Goal: Transaction & Acquisition: Purchase product/service

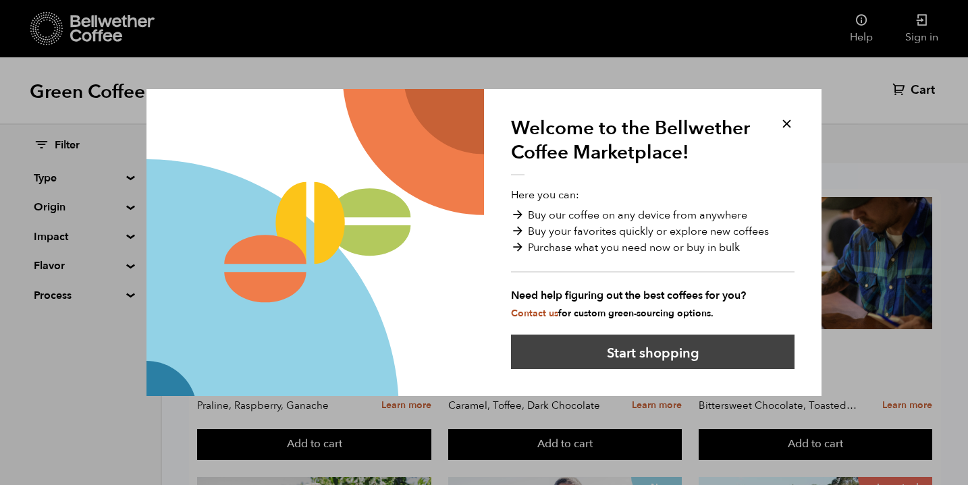
click at [658, 348] on button "Start shopping" at bounding box center [653, 352] width 284 height 34
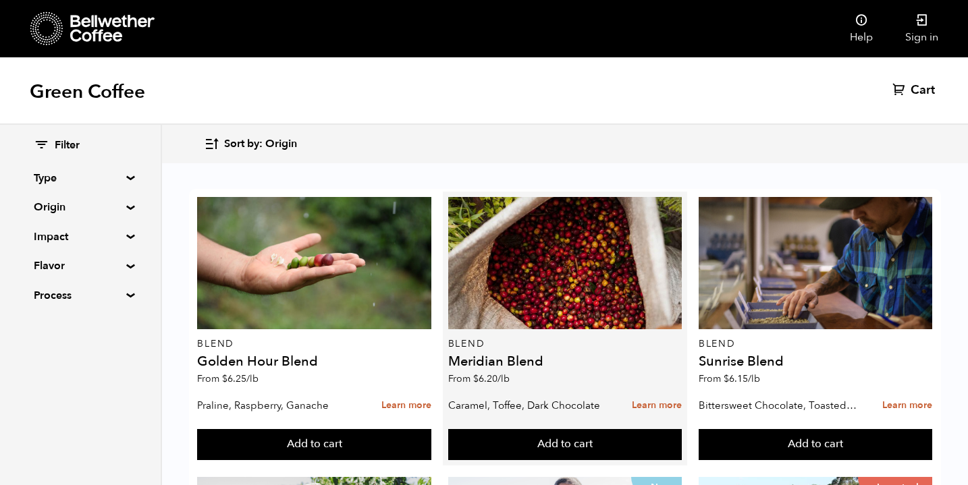
click at [664, 355] on h4 "Meridian Blend" at bounding box center [565, 362] width 234 height 14
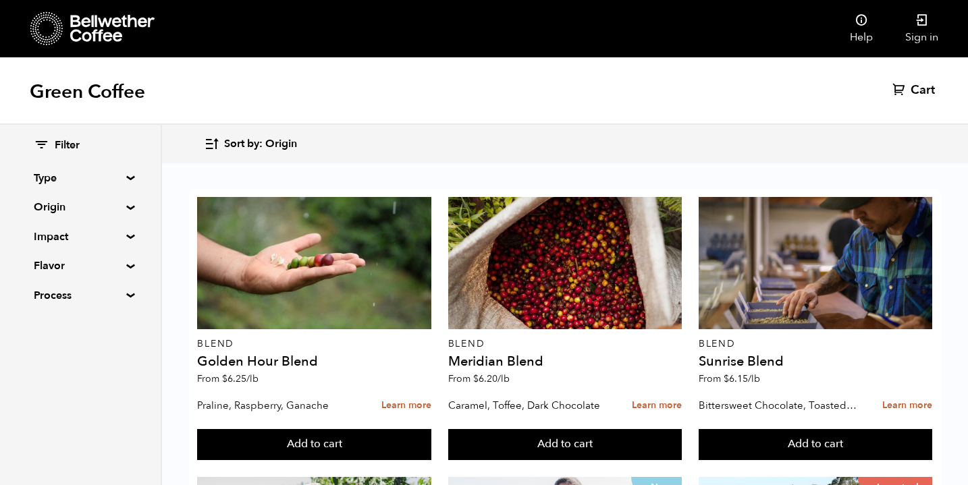
click at [285, 147] on span "Sort by: Origin" at bounding box center [260, 144] width 73 height 15
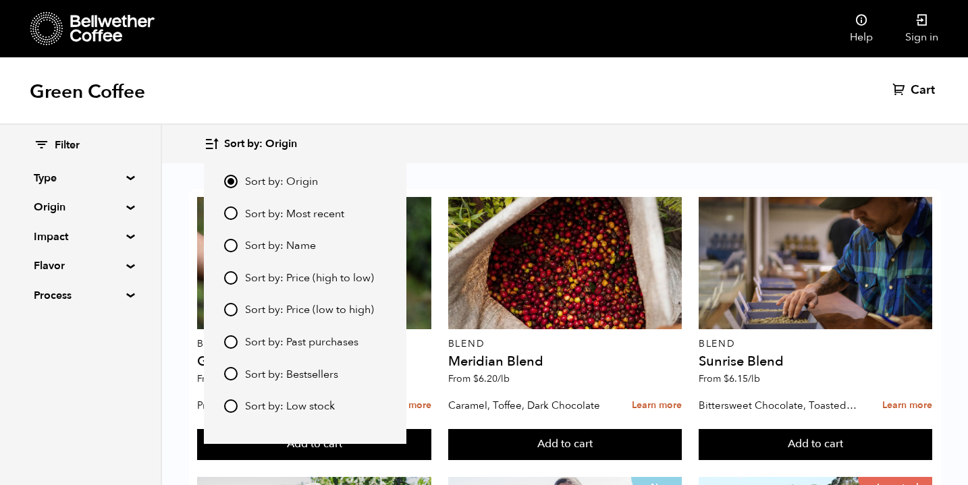
click at [261, 375] on span "Sort by: Bestsellers" at bounding box center [291, 375] width 93 height 15
click at [238, 375] on input "Sort by: Bestsellers" at bounding box center [231, 374] width 14 height 14
radio input "true"
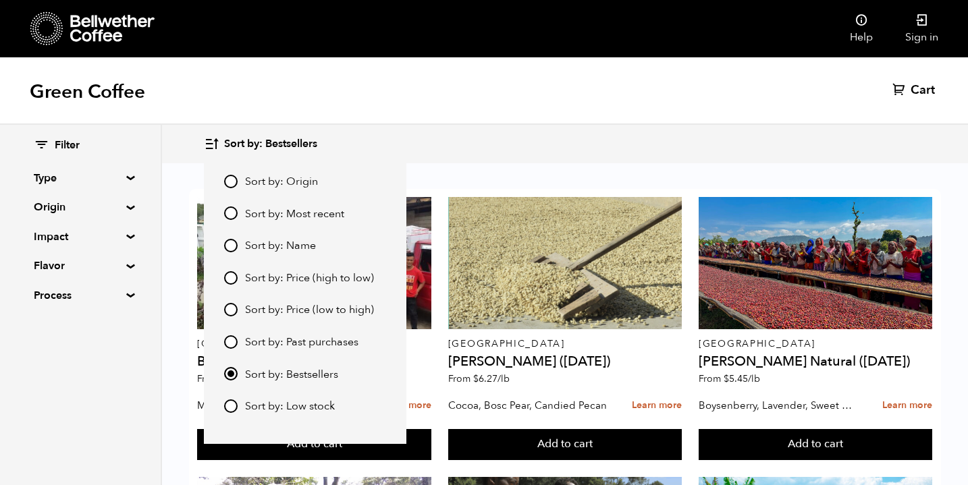
click at [509, 107] on div "Green Coffee Cart (0)" at bounding box center [484, 91] width 968 height 68
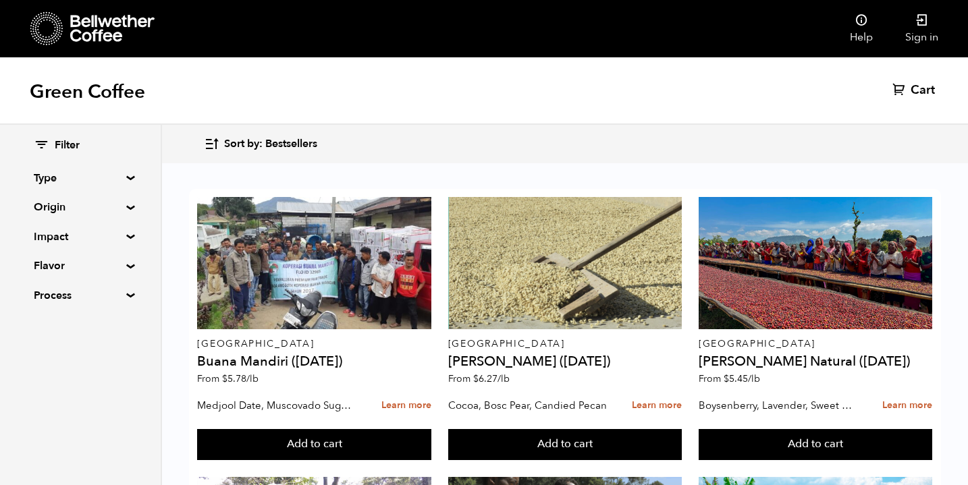
scroll to position [0, 0]
click at [295, 146] on span "Sort by: Bestsellers" at bounding box center [270, 144] width 93 height 15
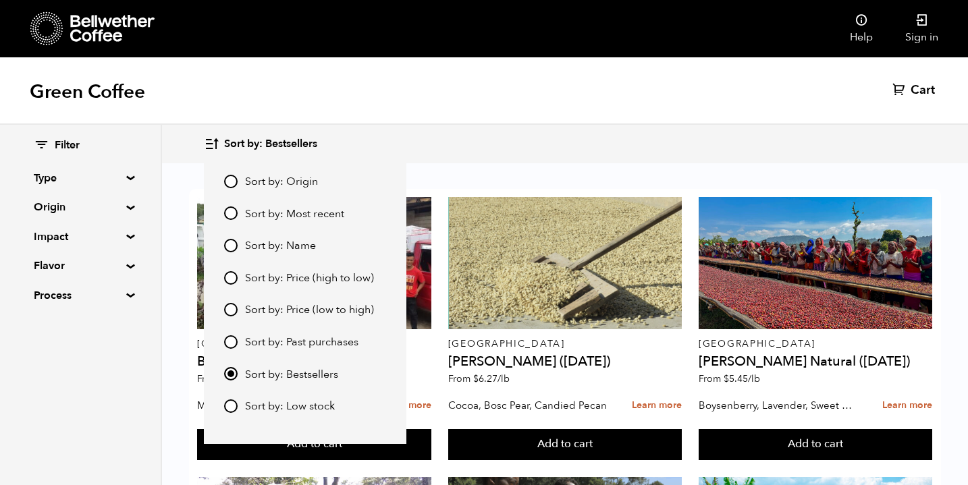
click at [247, 310] on span "Sort by: Price (low to high)" at bounding box center [309, 310] width 129 height 15
click at [238, 310] on input "Sort by: Price (low to high)" at bounding box center [231, 310] width 14 height 14
radio input "true"
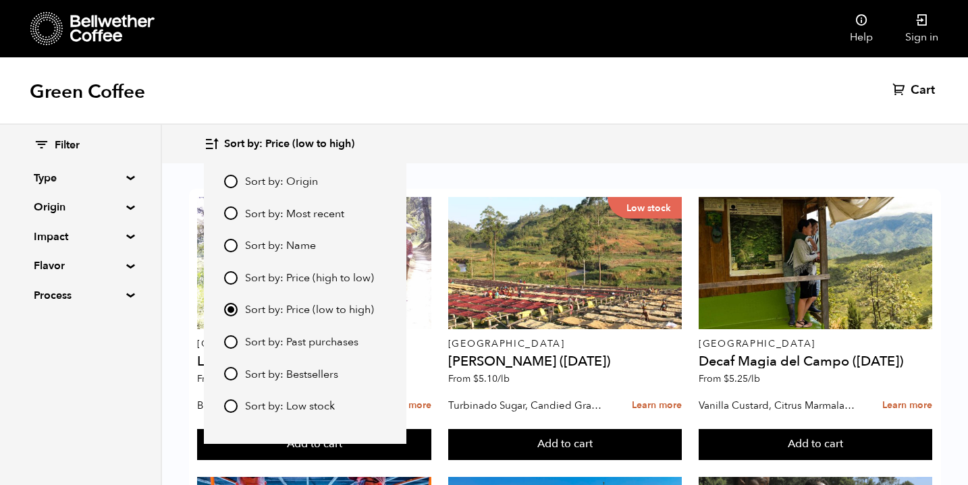
click at [78, 398] on div "Filter Type Blend Single Origin Decaf Seasonal Year Round Origin Blend Brazil B…" at bounding box center [81, 305] width 162 height 361
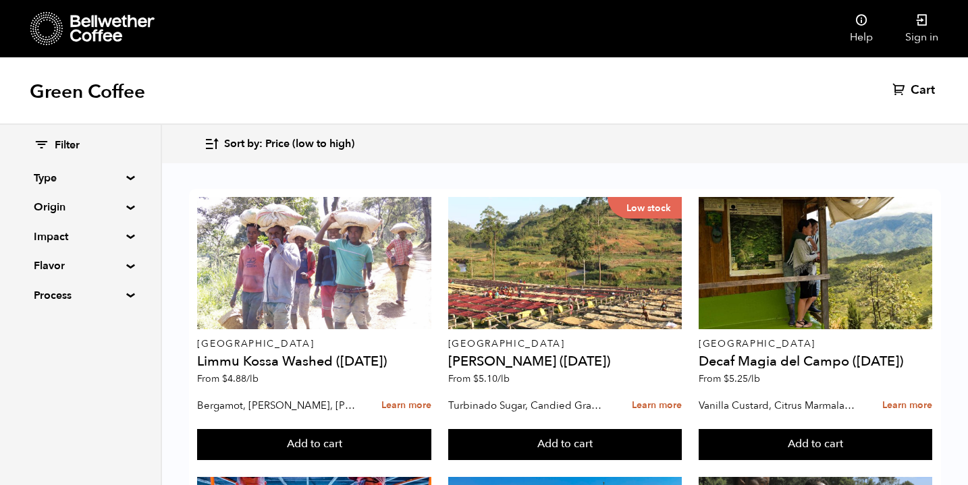
scroll to position [286, 0]
click at [127, 265] on summary "Flavor" at bounding box center [80, 266] width 93 height 16
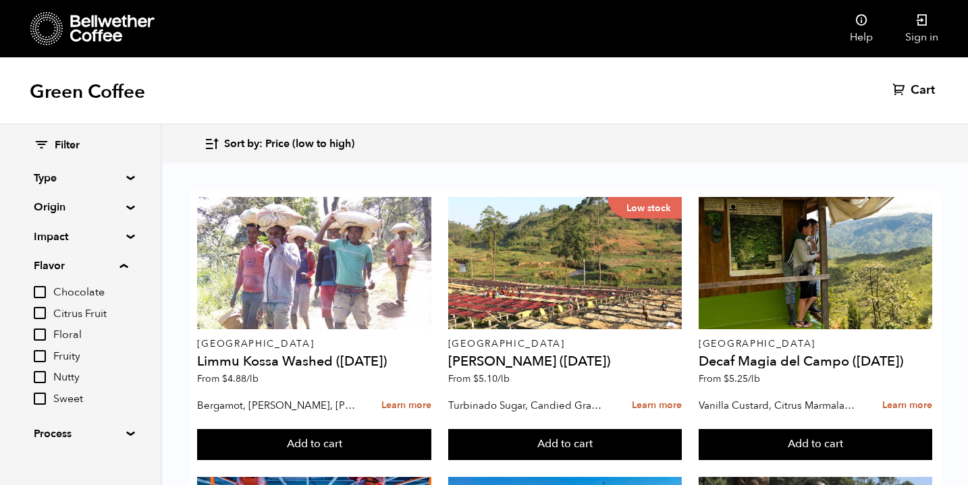
click at [127, 265] on summary "Flavor" at bounding box center [81, 266] width 94 height 16
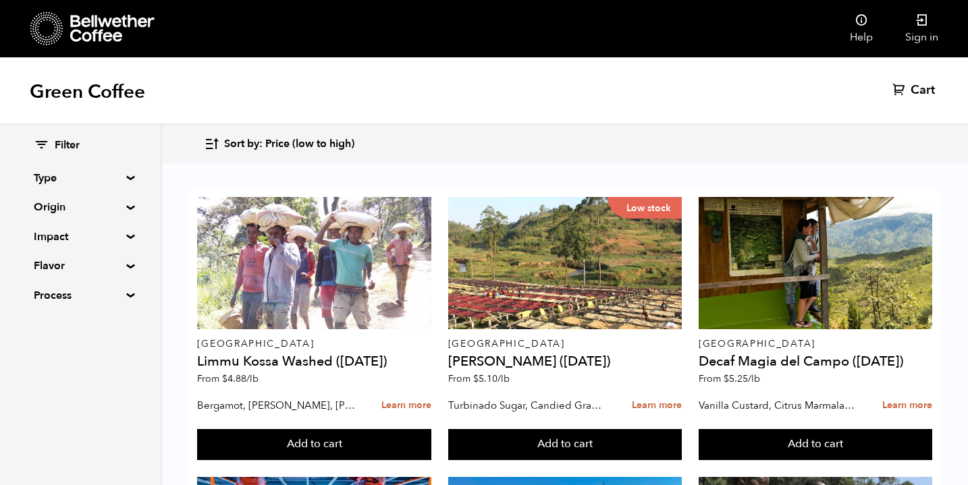
click at [125, 236] on summary "Impact" at bounding box center [80, 237] width 93 height 16
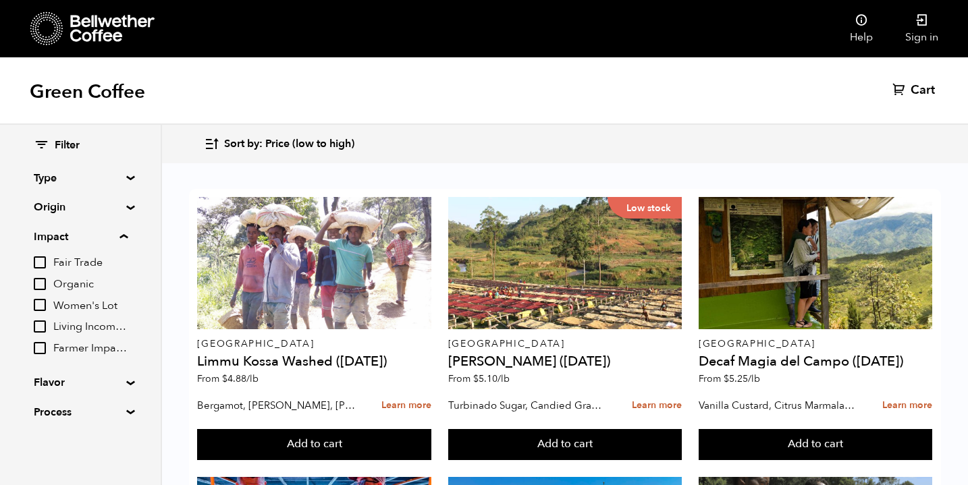
click at [125, 236] on summary "Impact" at bounding box center [81, 237] width 94 height 16
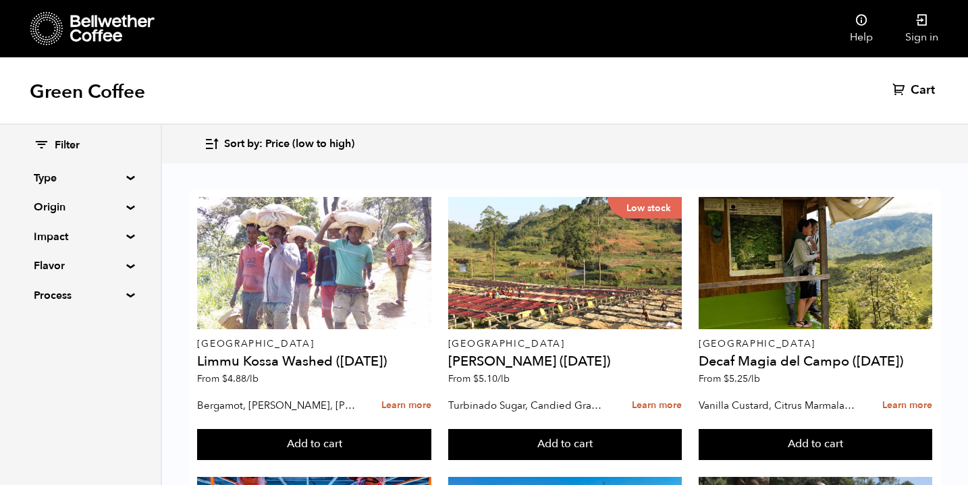
click at [127, 204] on summary "Origin" at bounding box center [80, 207] width 93 height 16
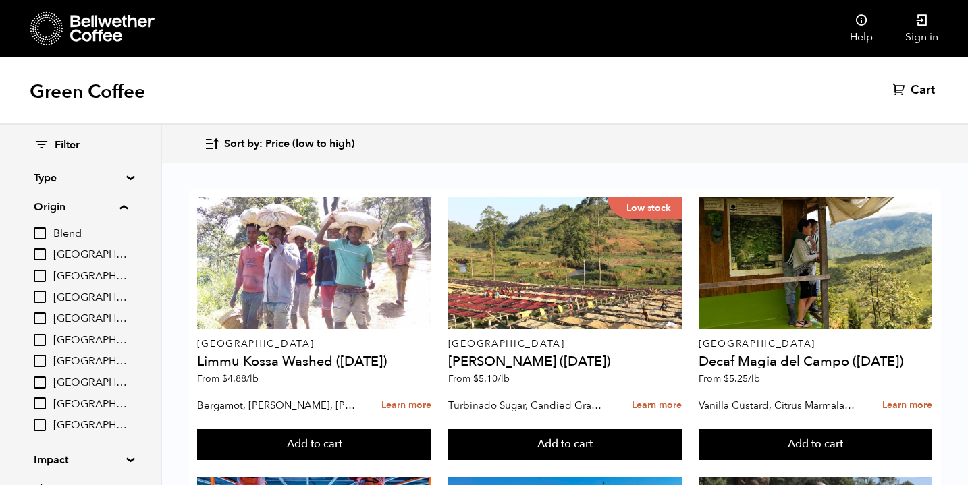
click at [46, 233] on input "Blend" at bounding box center [40, 234] width 12 height 12
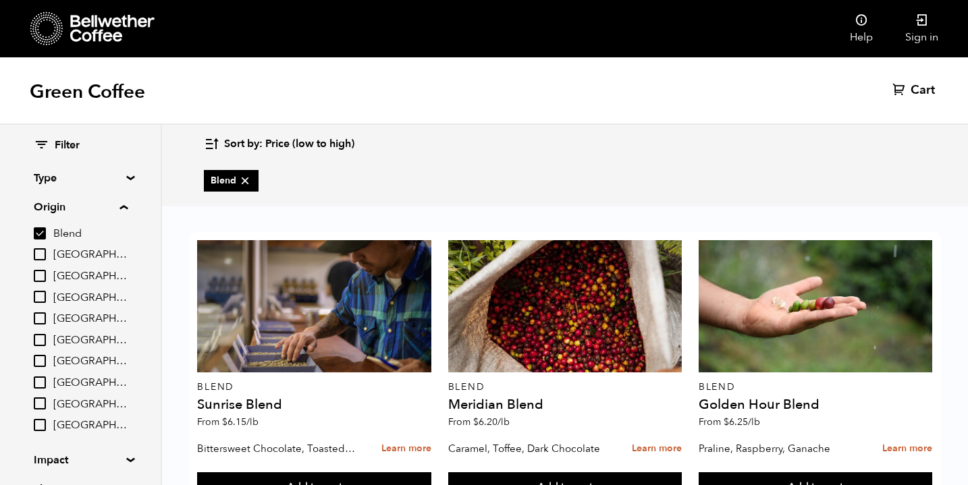
scroll to position [60, 0]
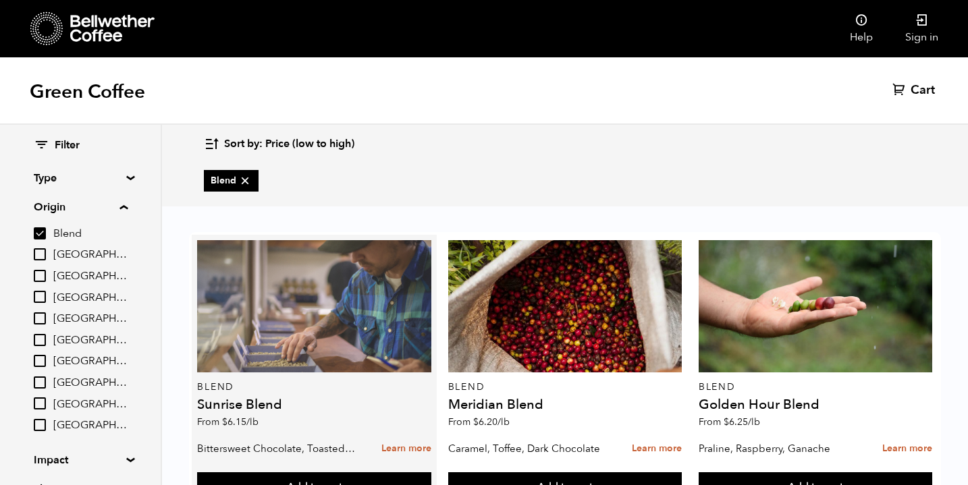
click at [329, 286] on div at bounding box center [314, 306] width 234 height 132
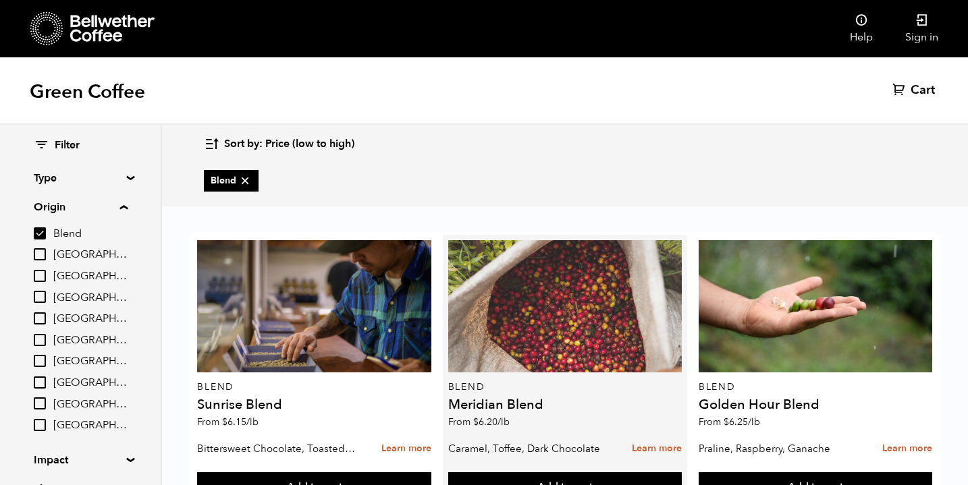
click at [544, 240] on div at bounding box center [565, 306] width 234 height 132
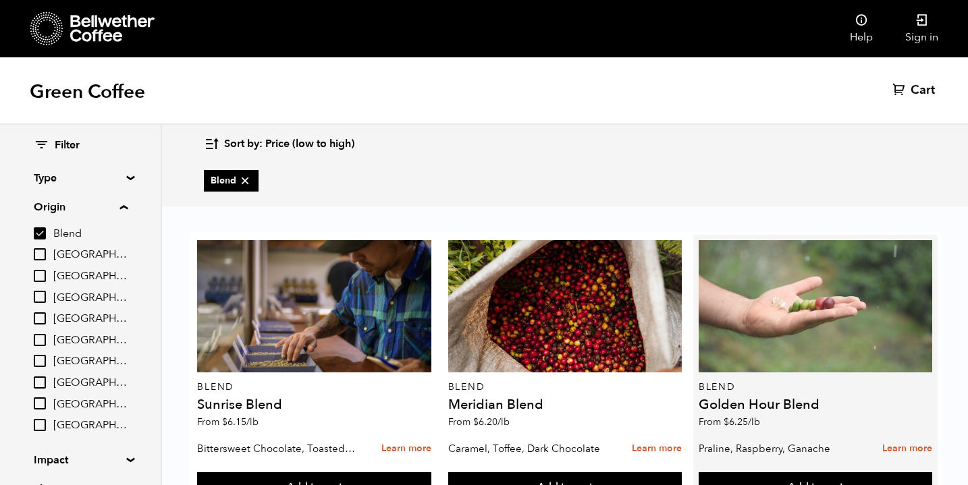
click at [780, 277] on div at bounding box center [816, 306] width 234 height 132
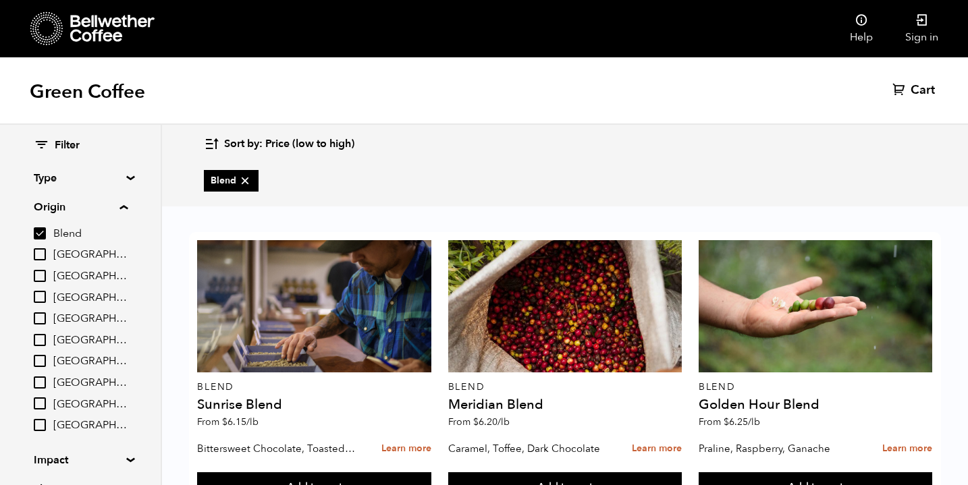
click at [46, 235] on input "Blend" at bounding box center [40, 234] width 12 height 12
checkbox input "false"
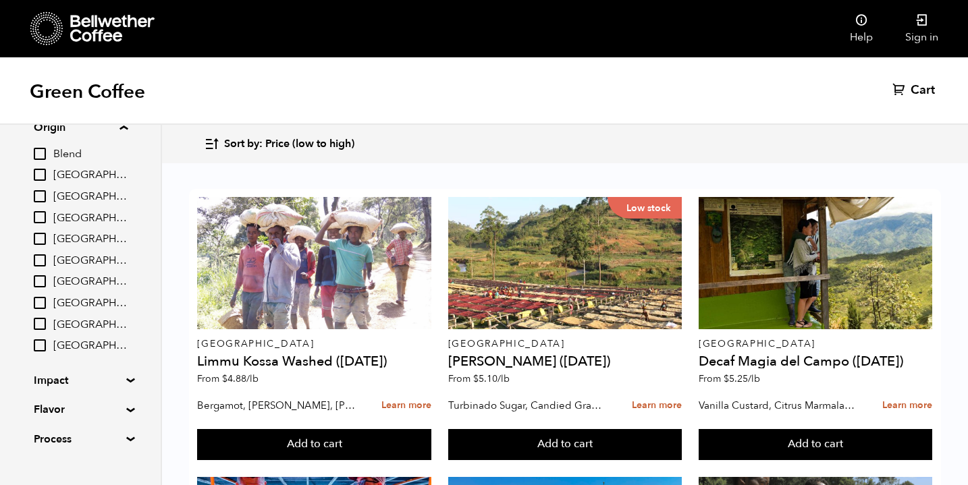
scroll to position [88, 0]
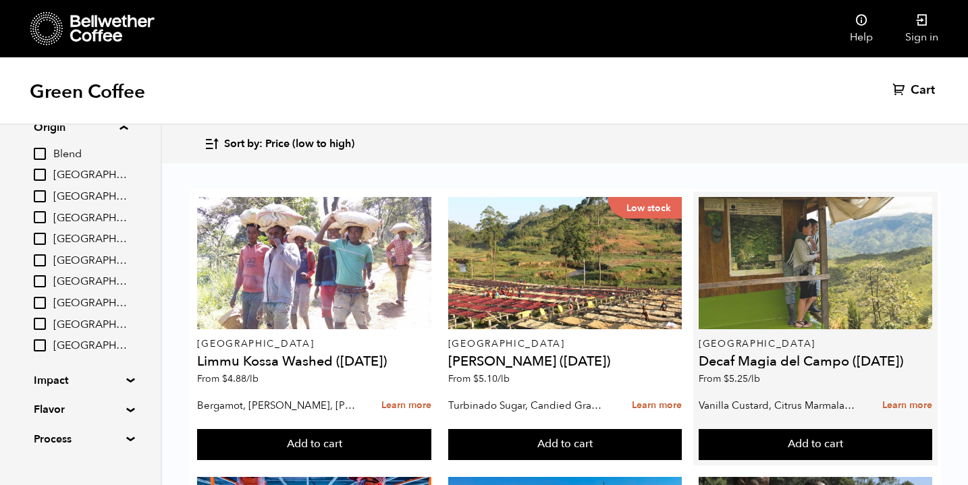
click at [753, 210] on div at bounding box center [816, 263] width 234 height 132
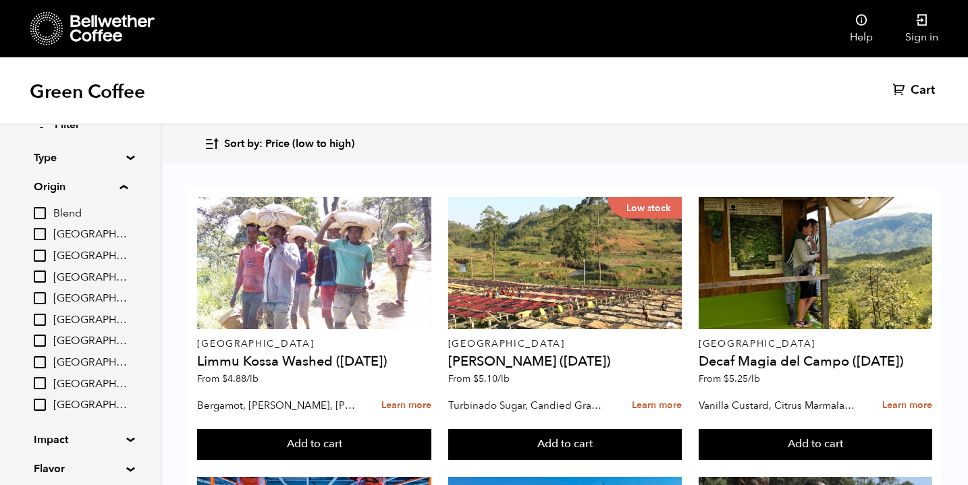
scroll to position [0, 0]
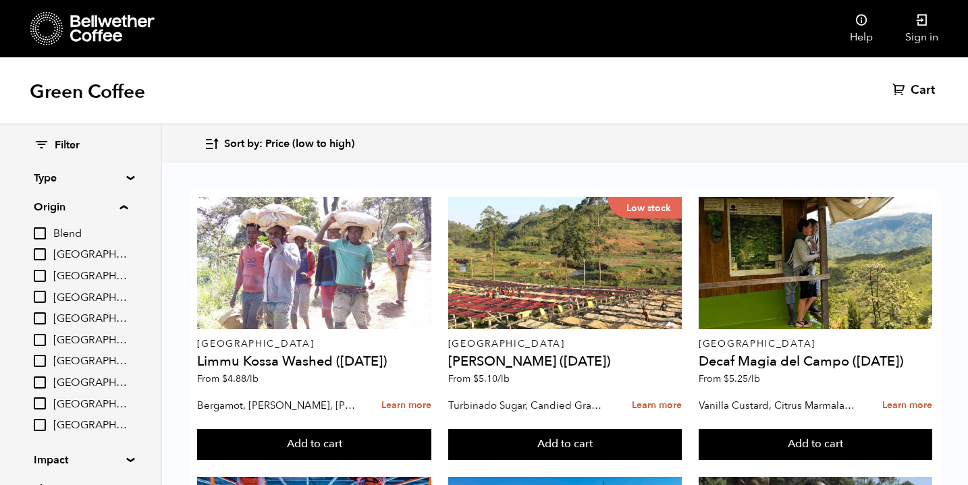
click at [127, 173] on div "Filter Type Blend Single Origin Decaf Seasonal Year Round Origin Blend Brazil B…" at bounding box center [80, 333] width 161 height 416
click at [126, 176] on summary "Type" at bounding box center [80, 178] width 93 height 16
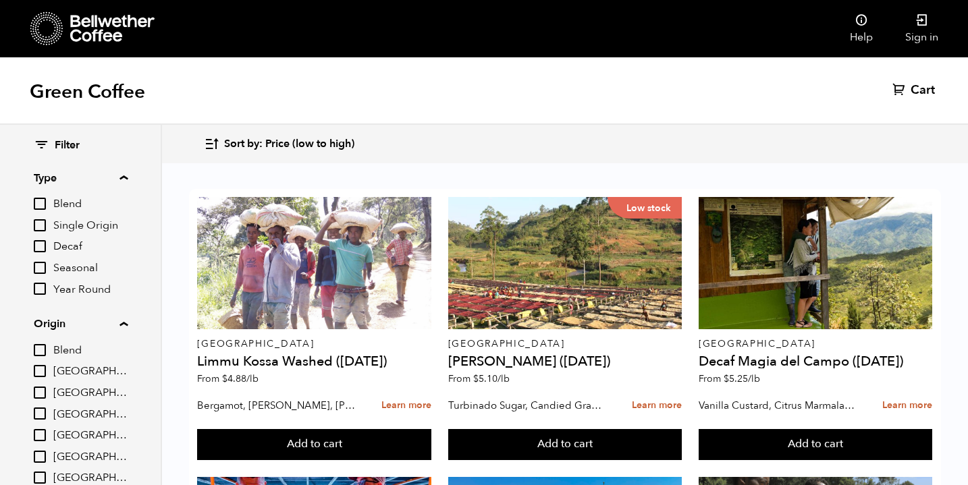
click at [45, 248] on input "Decaf" at bounding box center [40, 246] width 12 height 12
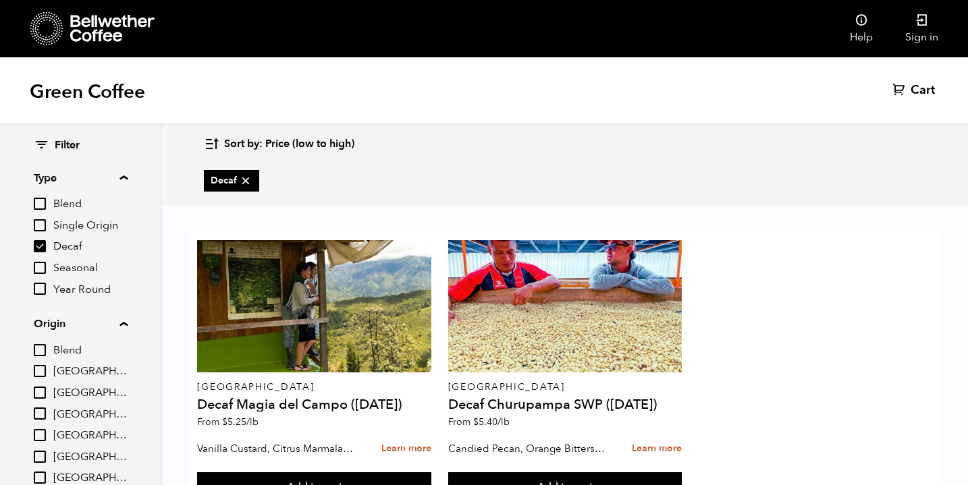
scroll to position [60, 0]
click at [45, 246] on input "Decaf" at bounding box center [40, 246] width 12 height 12
checkbox input "false"
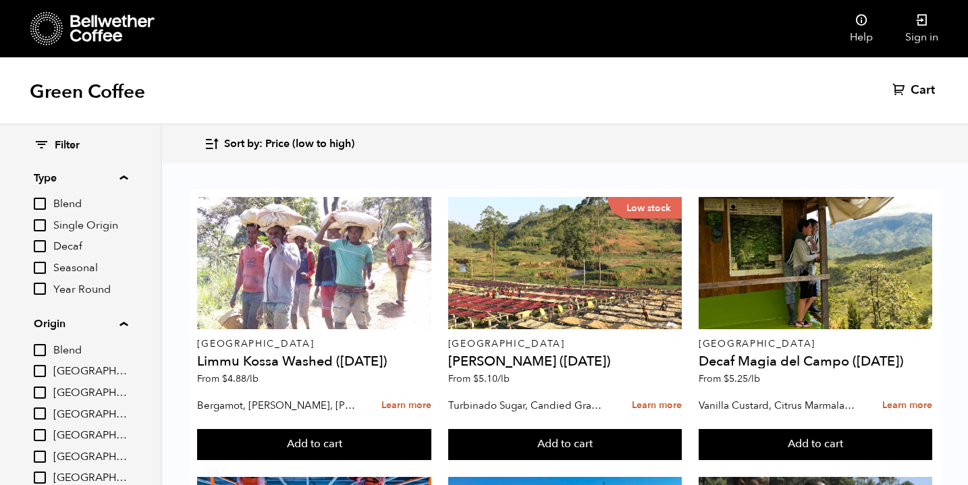
click at [39, 269] on input "Seasonal" at bounding box center [40, 268] width 12 height 12
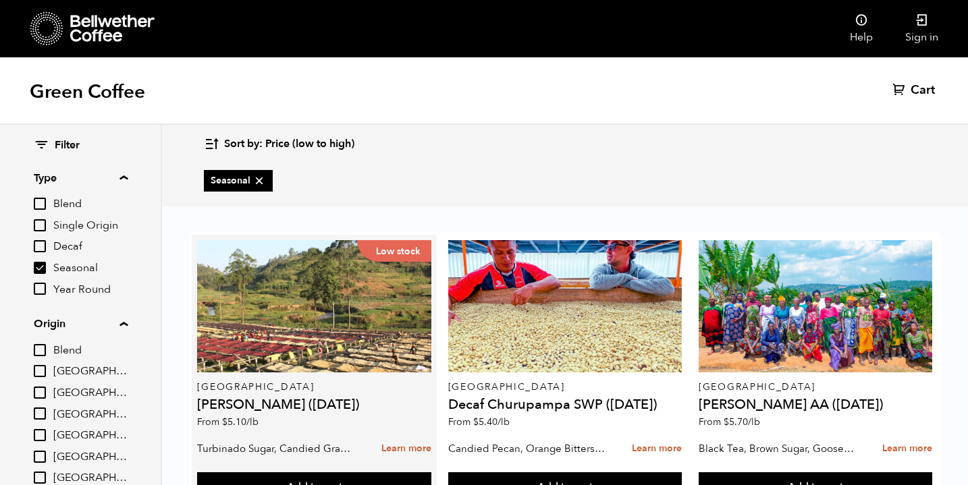
scroll to position [238, 0]
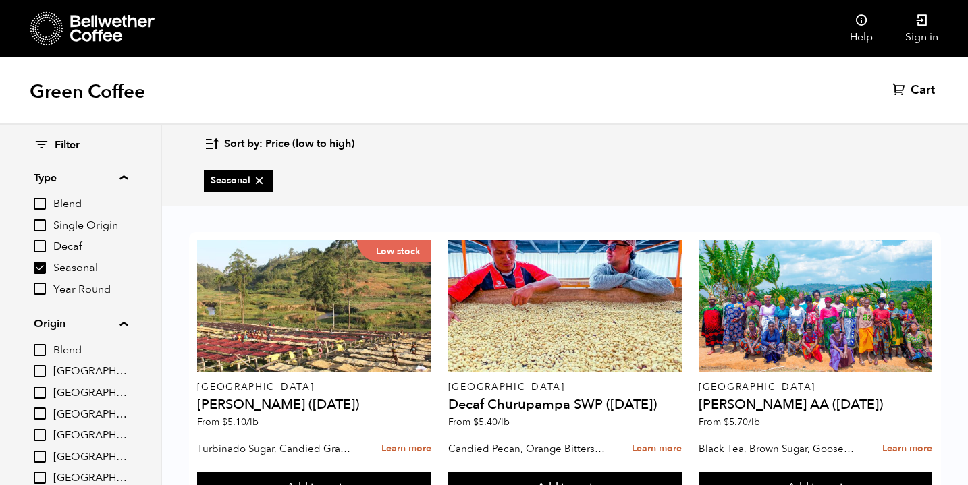
click at [43, 271] on input "Seasonal" at bounding box center [40, 268] width 12 height 12
checkbox input "false"
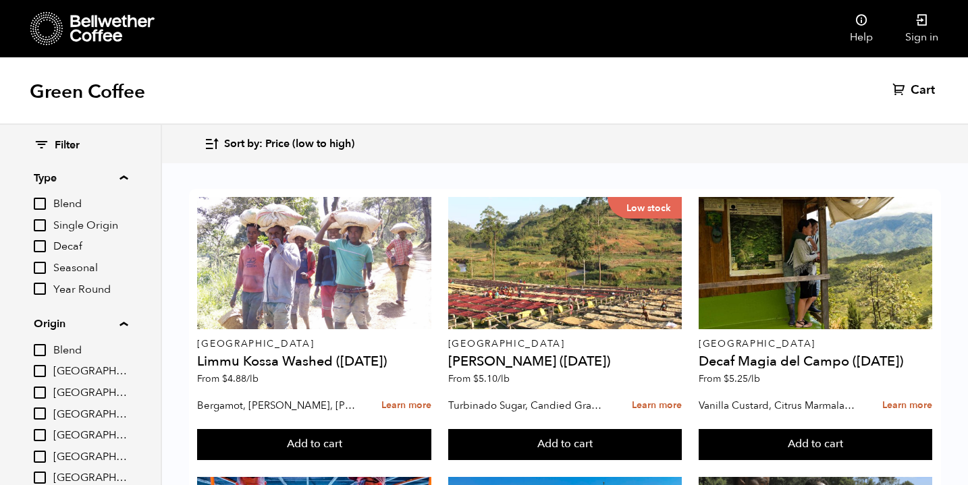
click at [42, 291] on input "Year Round" at bounding box center [40, 289] width 12 height 12
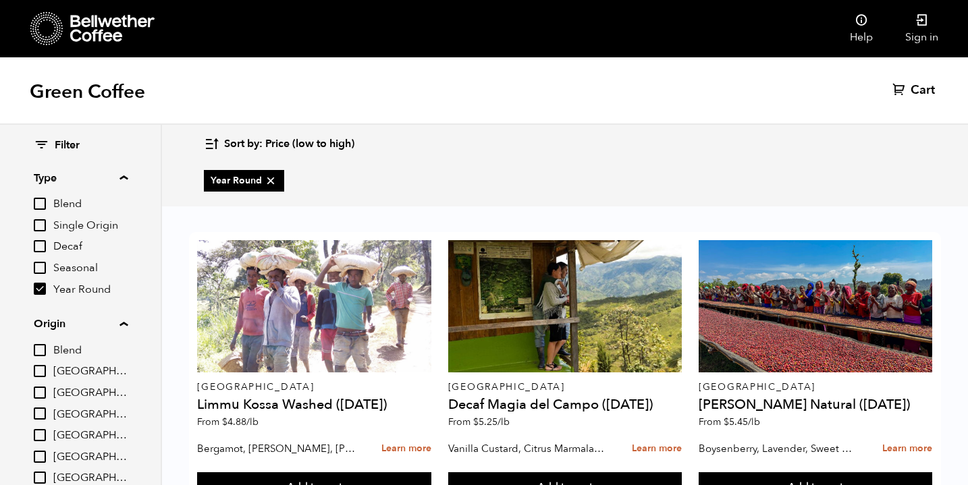
click at [41, 288] on input "Year Round" at bounding box center [40, 289] width 12 height 12
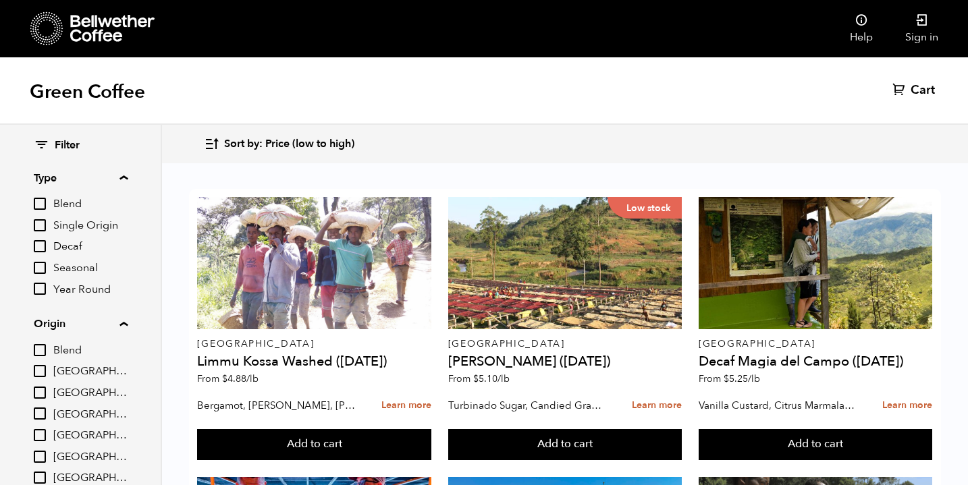
click at [41, 288] on input "Year Round" at bounding box center [40, 289] width 12 height 12
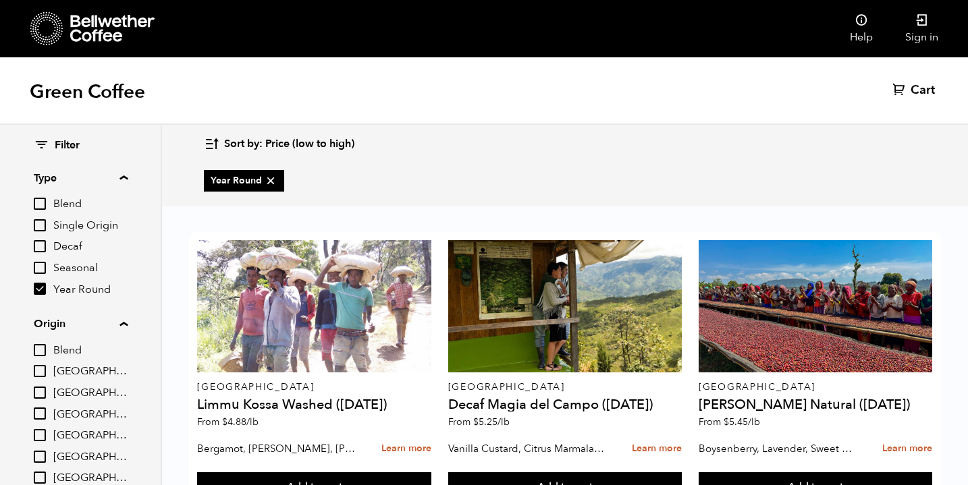
scroll to position [837, 0]
click at [273, 183] on icon at bounding box center [271, 181] width 14 height 14
checkbox input "false"
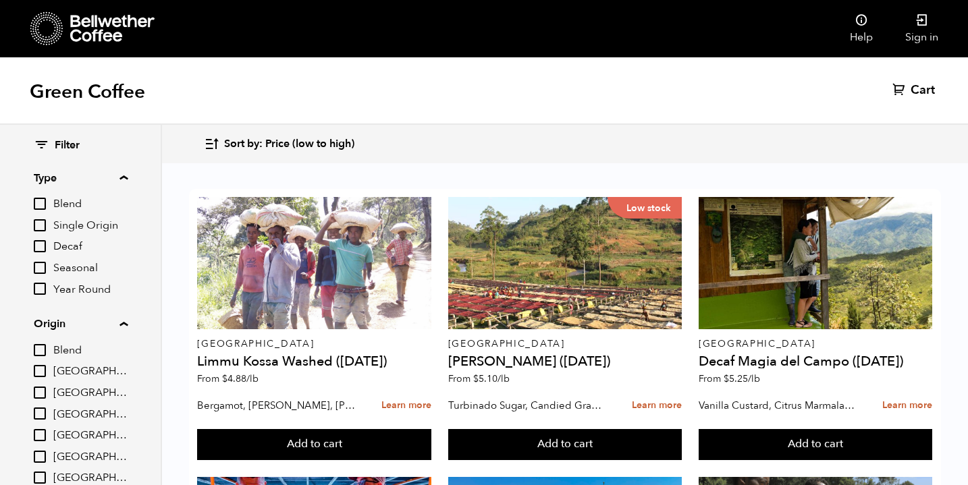
scroll to position [0, 0]
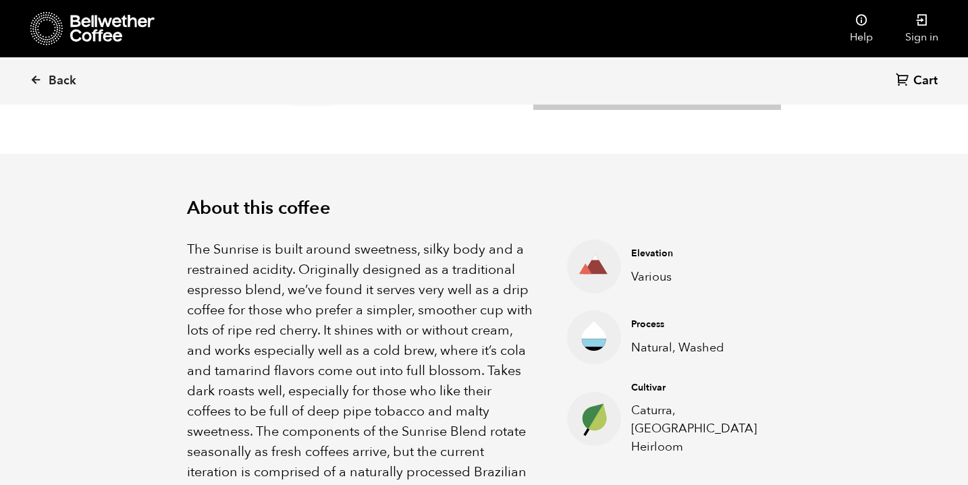
scroll to position [348, 0]
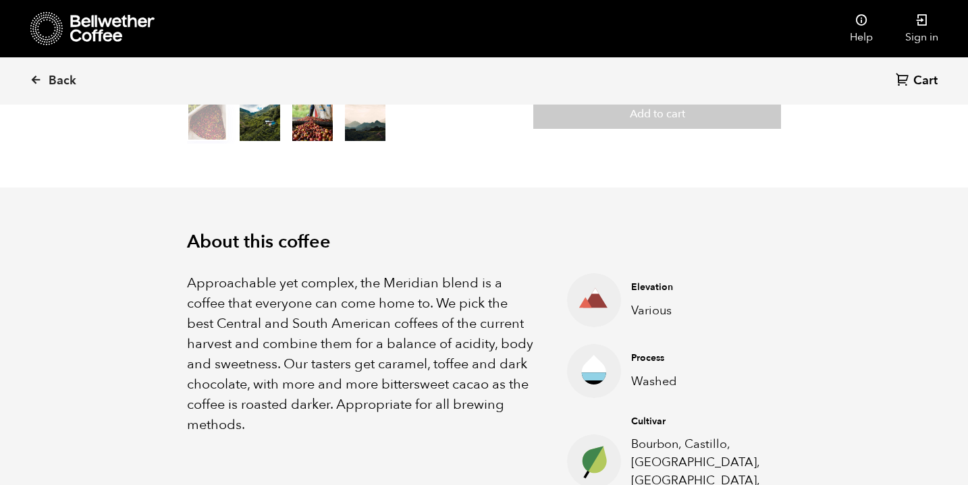
scroll to position [313, 0]
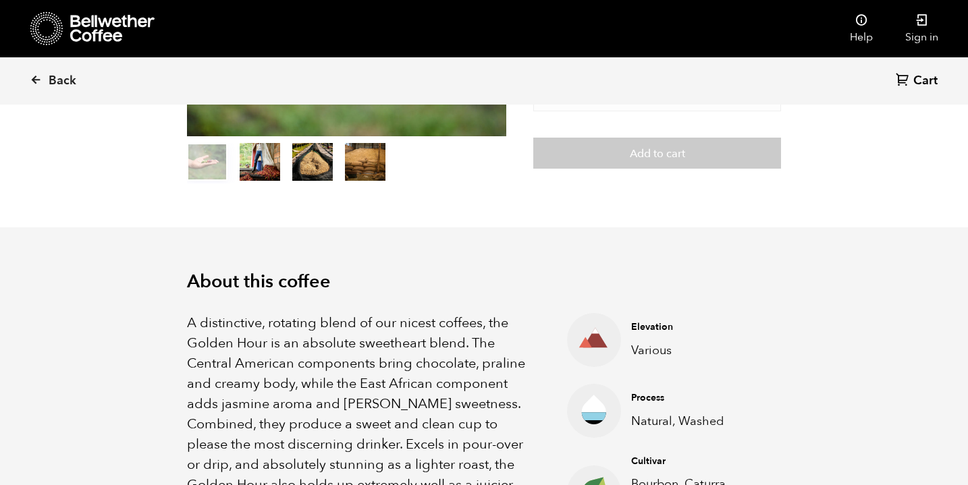
scroll to position [279, 0]
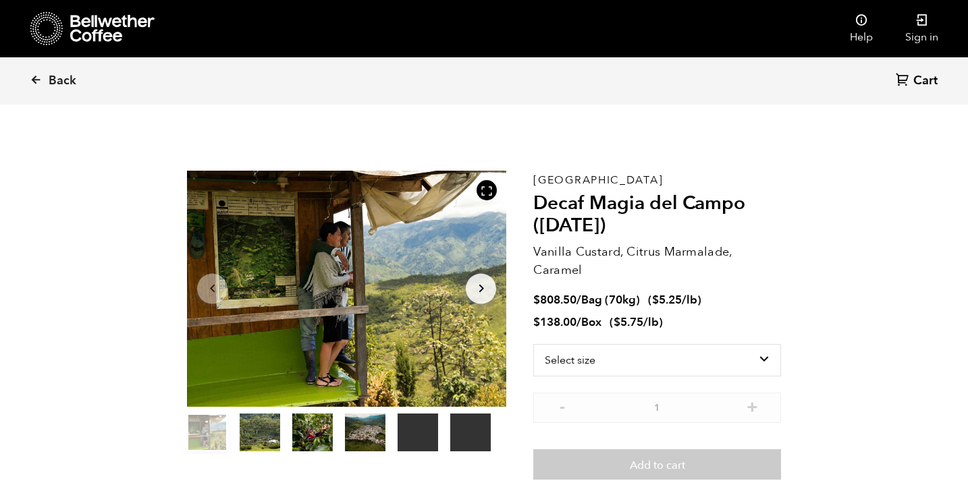
scroll to position [587, 578]
